Goal: Find specific page/section

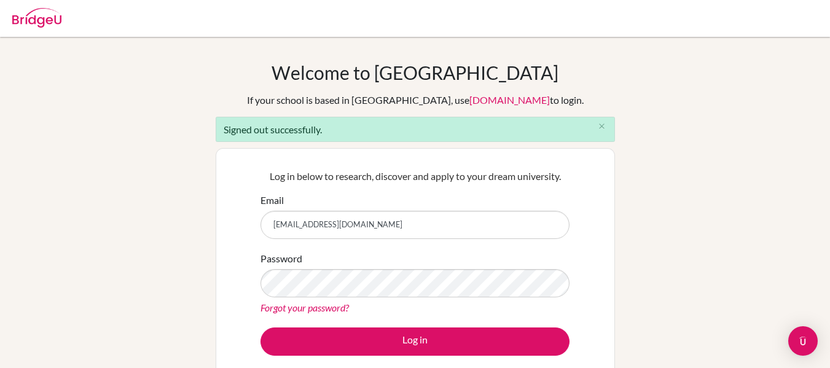
click at [358, 224] on input "[EMAIL_ADDRESS][DOMAIN_NAME]" at bounding box center [414, 225] width 309 height 28
type input "[EMAIL_ADDRESS][DOMAIN_NAME]"
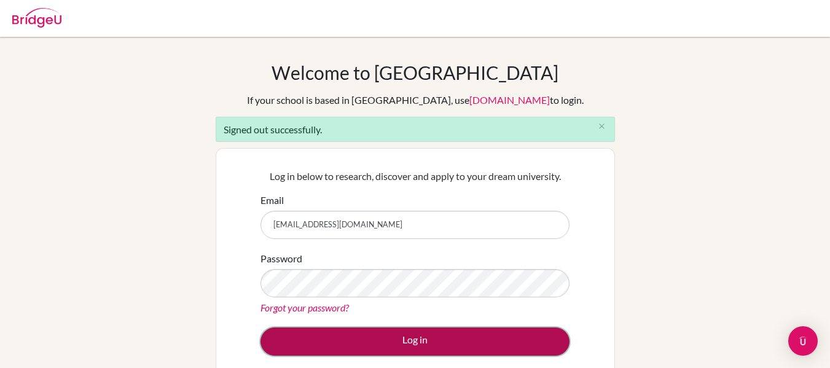
click at [416, 342] on button "Log in" at bounding box center [414, 341] width 309 height 28
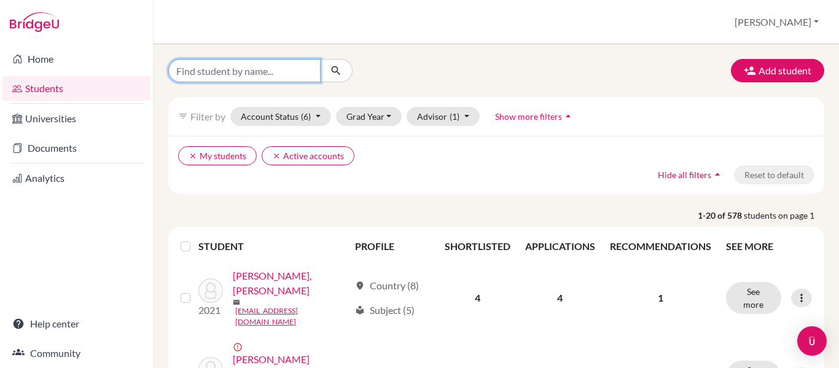
click at [238, 66] on input "Find student by name..." at bounding box center [244, 70] width 152 height 23
type input "victor"
click button "submit" at bounding box center [336, 70] width 33 height 23
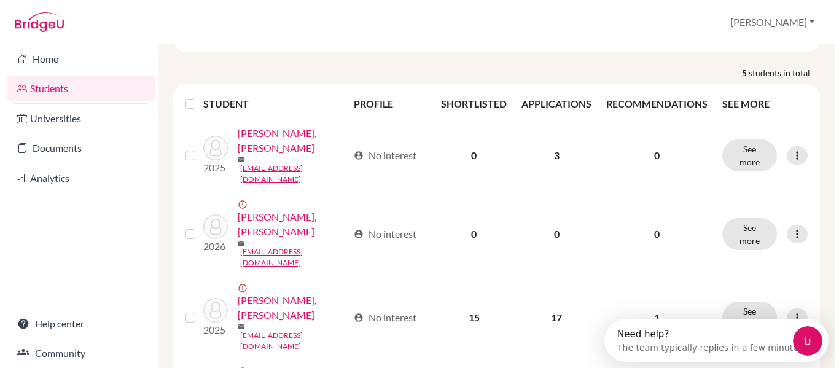
scroll to position [152, 0]
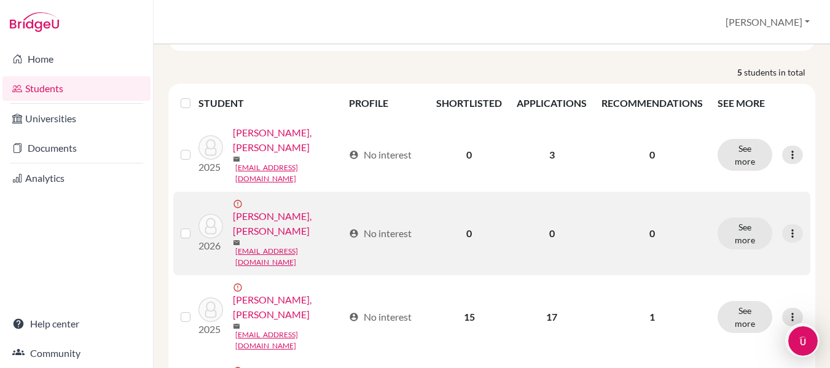
click at [274, 238] on link "Fuentes Góchez, Victor Andrés" at bounding box center [288, 223] width 111 height 29
